Goal: Task Accomplishment & Management: Manage account settings

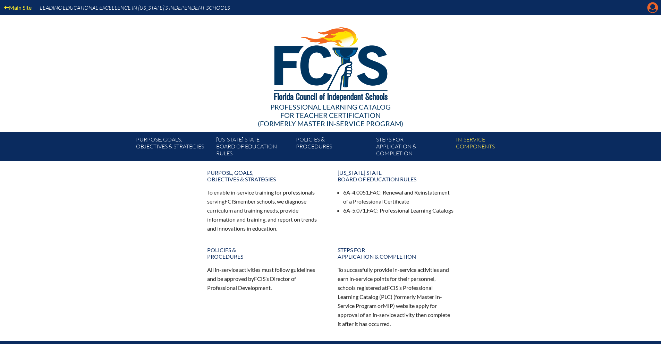
click at [655, 8] on icon at bounding box center [653, 7] width 11 height 11
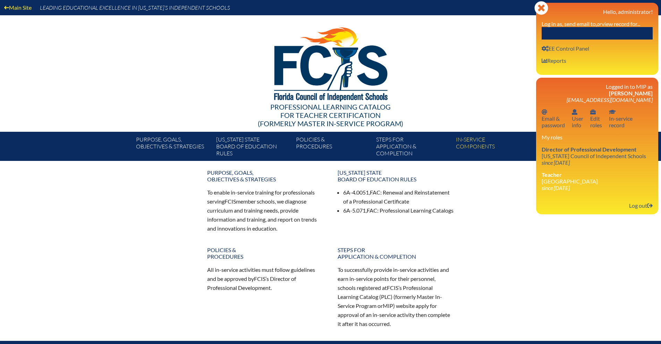
click at [572, 34] on input "text" at bounding box center [597, 33] width 111 height 12
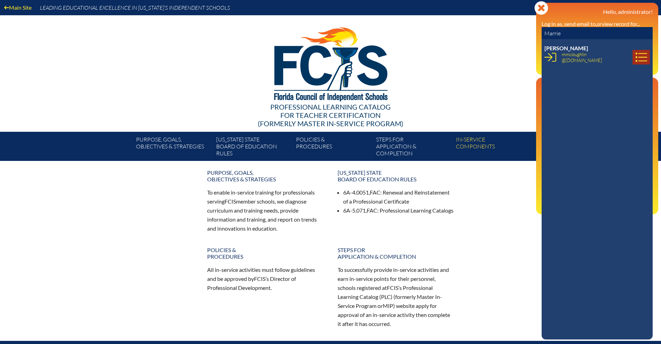
type input "Marrie"
click at [641, 58] on icon at bounding box center [642, 57] width 12 height 12
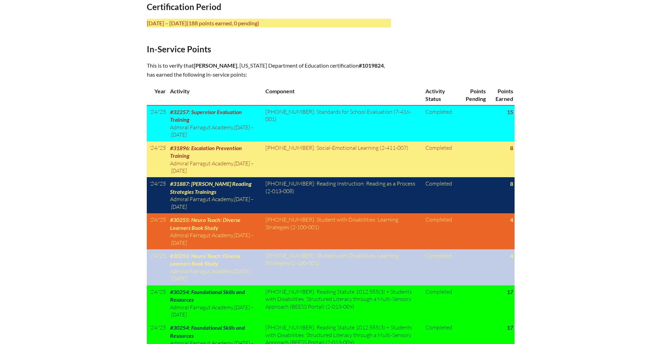
scroll to position [336, 0]
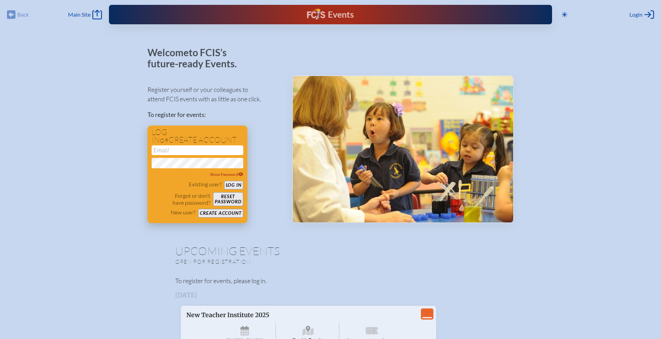
type input "[EMAIL_ADDRESS][DOMAIN_NAME]"
click at [235, 183] on button "Log in" at bounding box center [233, 185] width 19 height 9
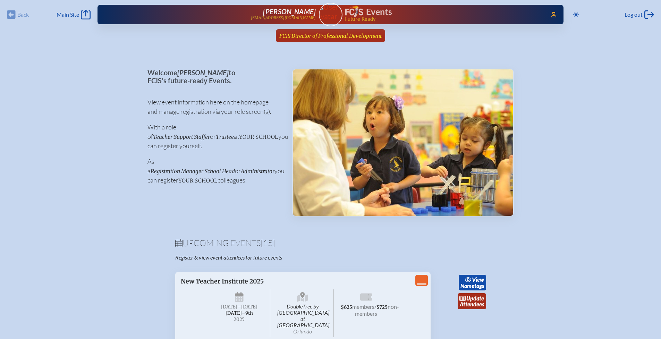
click at [296, 34] on span "FCIS Director of Professional Development" at bounding box center [330, 36] width 102 height 7
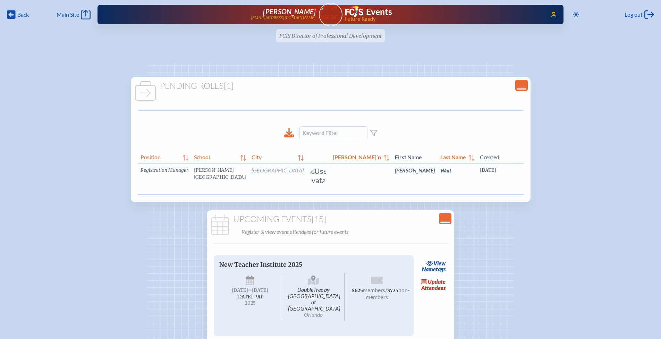
click at [609, 181] on link "edit Person’s Details" at bounding box center [620, 181] width 23 height 22
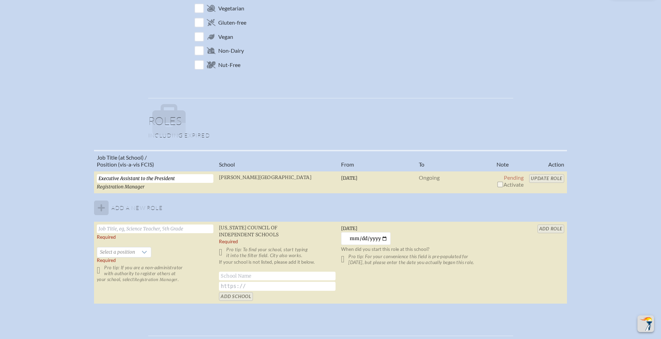
scroll to position [413, 0]
click at [541, 177] on table "Job Title (at School) / Position (vis-a-vis FCIS) School From To Note Action Ex…" at bounding box center [330, 226] width 473 height 154
click at [501, 184] on input "checkbox" at bounding box center [500, 183] width 6 height 6
checkbox input "true"
click at [540, 176] on input "Update Role" at bounding box center [546, 177] width 35 height 9
